Goal: Information Seeking & Learning: Learn about a topic

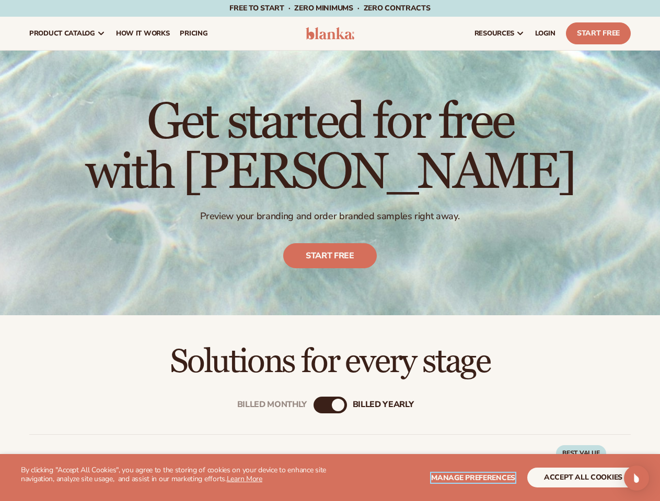
click at [474, 478] on span "Manage preferences" at bounding box center [473, 478] width 84 height 10
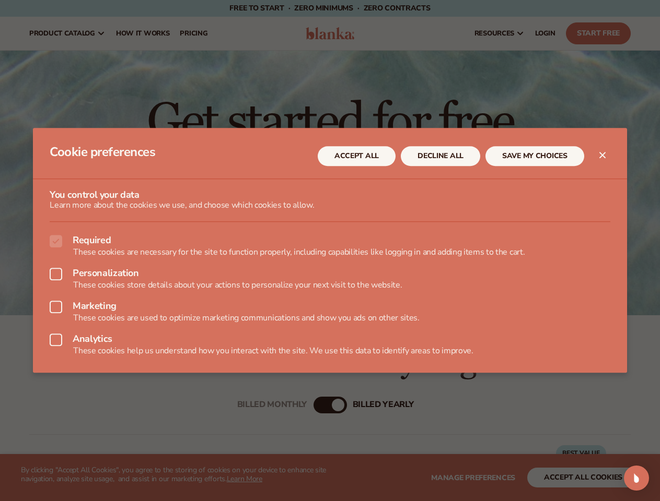
click at [583, 478] on div at bounding box center [330, 250] width 660 height 501
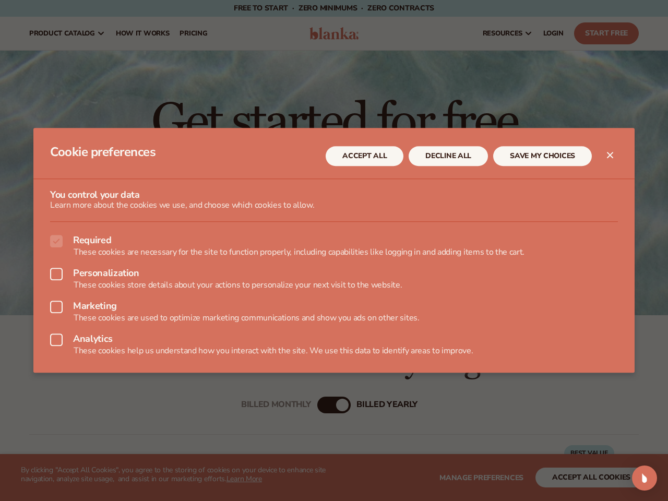
click at [320, 405] on div at bounding box center [334, 250] width 668 height 501
click at [636, 478] on div "Open Intercom Messenger" at bounding box center [644, 478] width 25 height 25
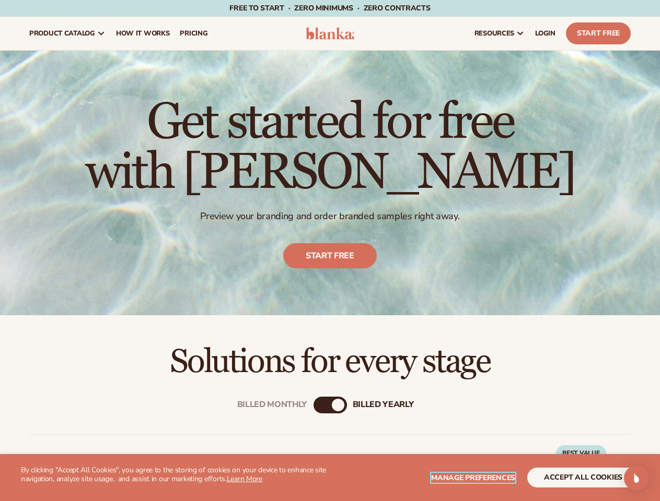
click at [474, 478] on span "Manage preferences" at bounding box center [473, 478] width 84 height 10
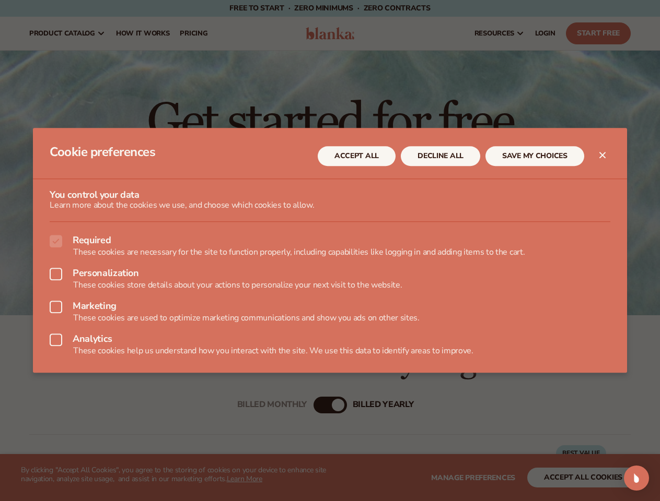
click at [583, 478] on div at bounding box center [330, 250] width 660 height 501
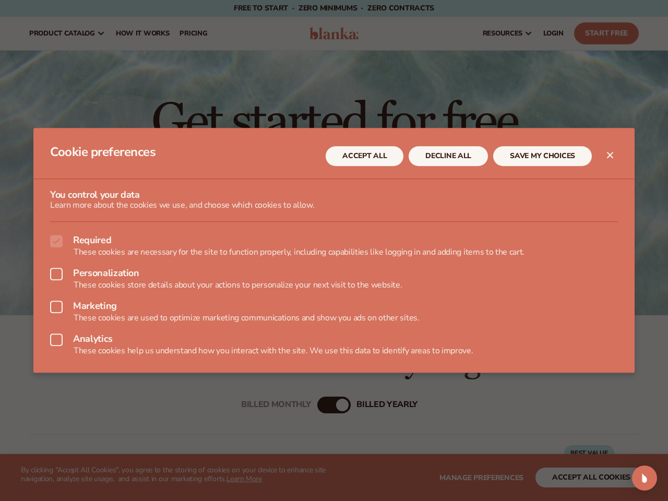
click at [320, 405] on div at bounding box center [334, 250] width 668 height 501
click at [636, 478] on div "Open Intercom Messenger" at bounding box center [644, 478] width 25 height 25
